Goal: Find specific page/section: Find specific page/section

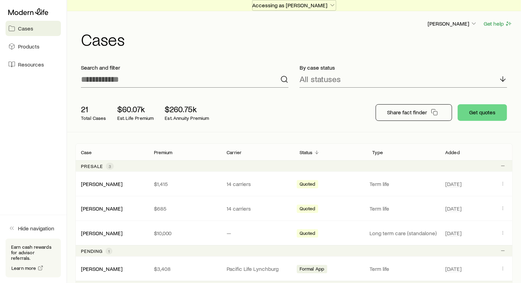
click at [331, 3] on icon "button" at bounding box center [332, 5] width 7 height 7
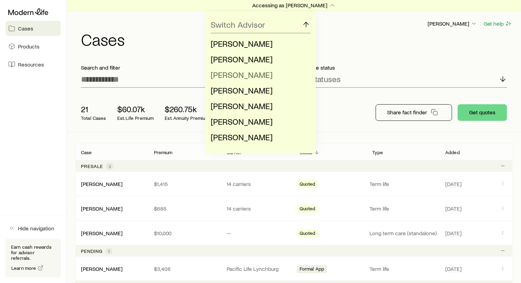
click at [240, 72] on span "[PERSON_NAME]" at bounding box center [242, 75] width 62 height 10
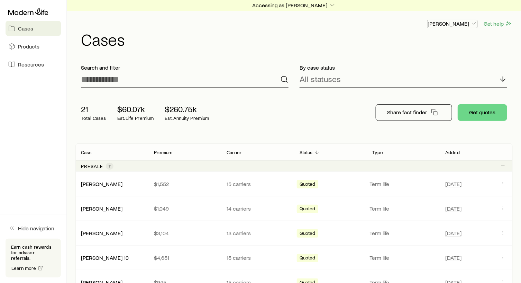
click at [472, 22] on icon "button" at bounding box center [474, 23] width 7 height 7
click at [452, 42] on span "Licenses and contracts" at bounding box center [438, 42] width 57 height 7
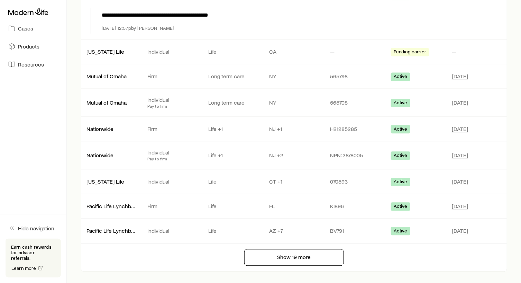
scroll to position [552, 0]
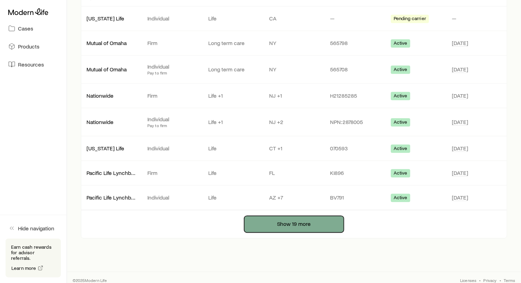
click at [299, 216] on button "Show 19 more" at bounding box center [294, 224] width 100 height 17
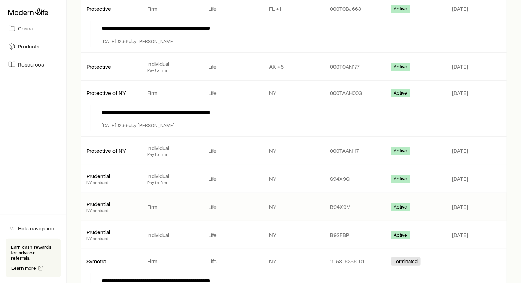
scroll to position [933, 0]
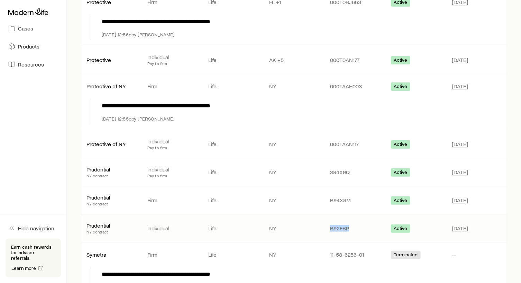
drag, startPoint x: 351, startPoint y: 220, endPoint x: 320, endPoint y: 215, distance: 30.6
click at [320, 215] on div "Prudential [GEOGRAPHIC_DATA] contract Individual Life NY B92FBP Active [DATE]" at bounding box center [294, 228] width 426 height 28
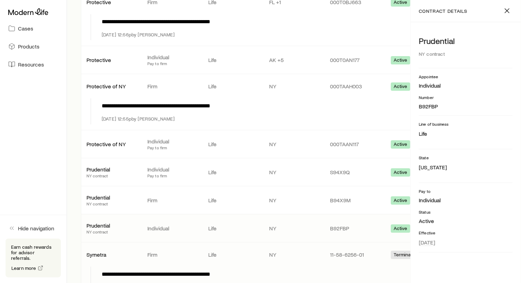
drag, startPoint x: 345, startPoint y: 220, endPoint x: 275, endPoint y: 259, distance: 80.1
click at [275, 266] on div "**********" at bounding box center [300, 273] width 403 height 15
drag, startPoint x: 91, startPoint y: 214, endPoint x: 87, endPoint y: 212, distance: 4.8
click at [91, 222] on p "Prudential" at bounding box center [112, 225] width 50 height 7
drag, startPoint x: 87, startPoint y: 213, endPoint x: 355, endPoint y: 220, distance: 268.0
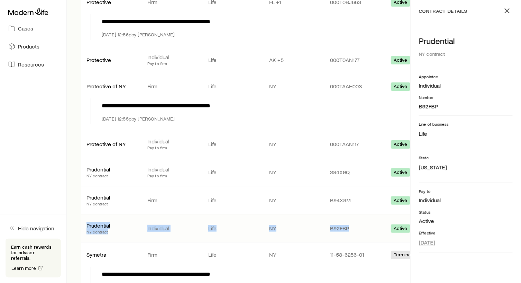
click at [355, 220] on div "Prudential [GEOGRAPHIC_DATA] contract Individual Life NY B92FBP Active [DATE]" at bounding box center [294, 228] width 426 height 28
copy div "Prudential NY contract Individual Life NY B92FBP"
